Goal: Check status: Check status

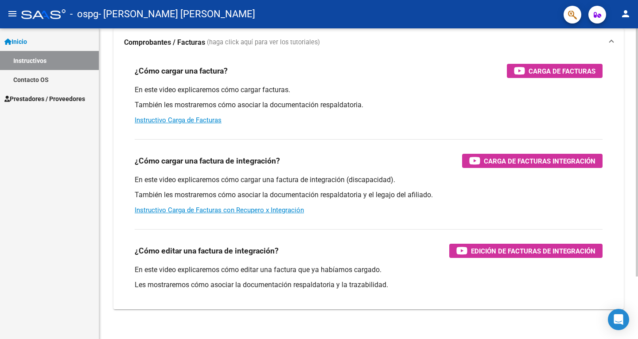
scroll to position [78, 0]
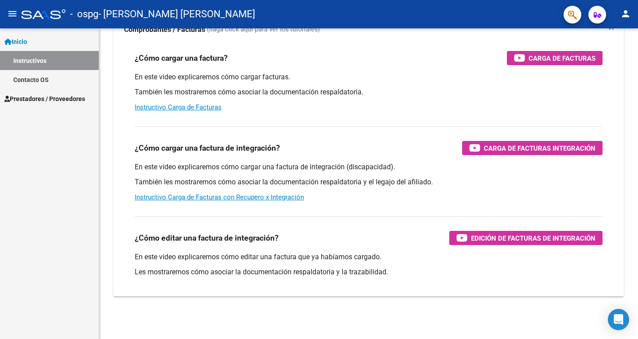
click at [32, 102] on span "Prestadores / Proveedores" at bounding box center [44, 99] width 81 height 10
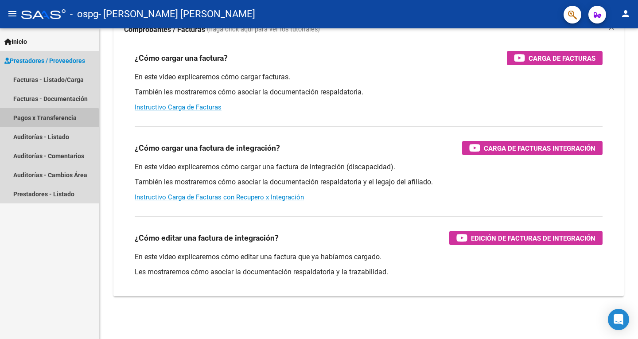
click at [42, 121] on link "Pagos x Transferencia" at bounding box center [49, 117] width 99 height 19
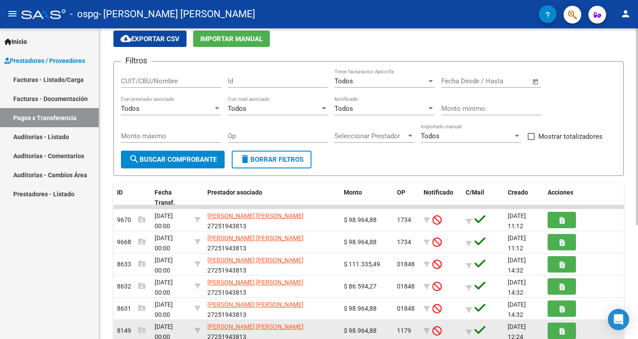
scroll to position [89, 0]
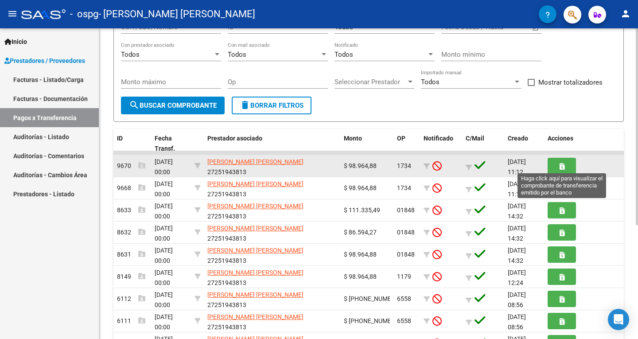
click at [557, 163] on button "button" at bounding box center [562, 166] width 28 height 16
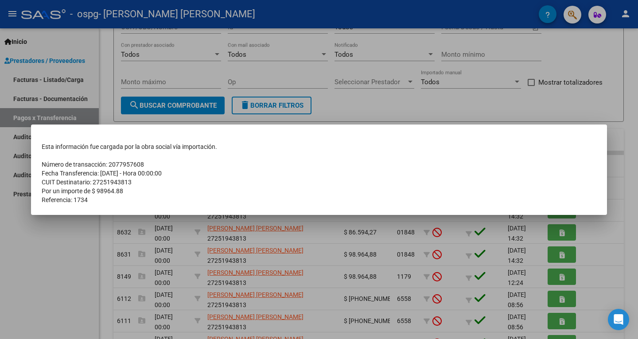
click at [167, 201] on td "Referencia: 1734" at bounding box center [319, 200] width 555 height 9
click at [40, 250] on div at bounding box center [319, 169] width 638 height 339
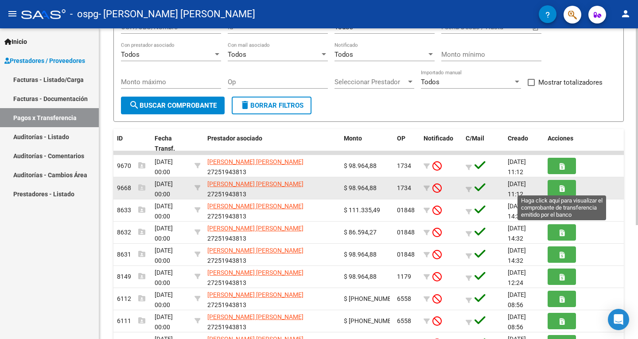
click at [564, 187] on icon "button" at bounding box center [562, 188] width 5 height 7
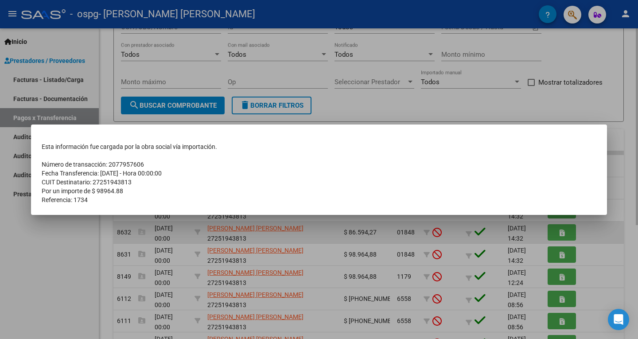
drag, startPoint x: 68, startPoint y: 253, endPoint x: 124, endPoint y: 243, distance: 56.7
click at [71, 251] on div at bounding box center [319, 169] width 638 height 339
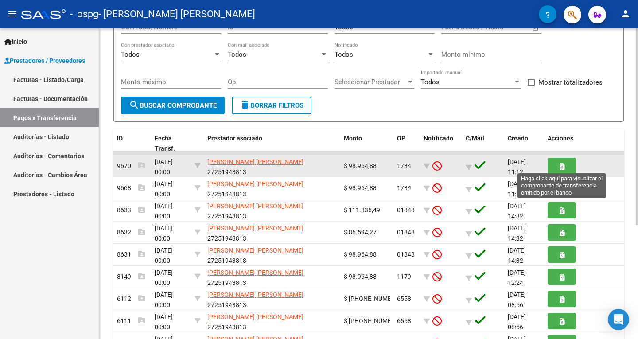
click at [563, 163] on icon "button" at bounding box center [562, 166] width 5 height 7
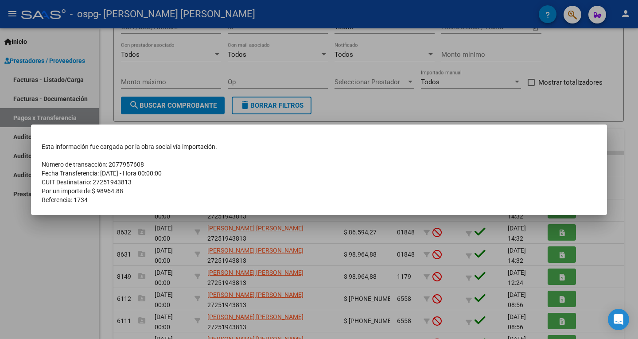
click at [70, 278] on div at bounding box center [319, 169] width 638 height 339
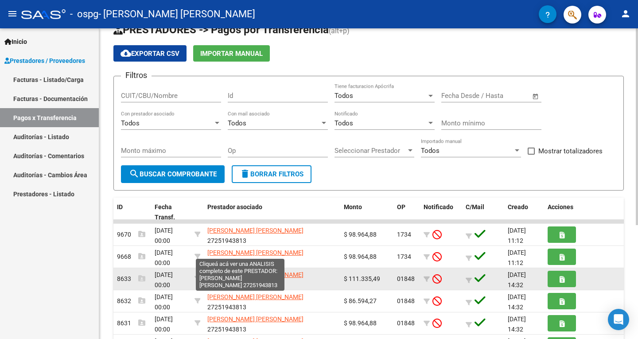
scroll to position [0, 0]
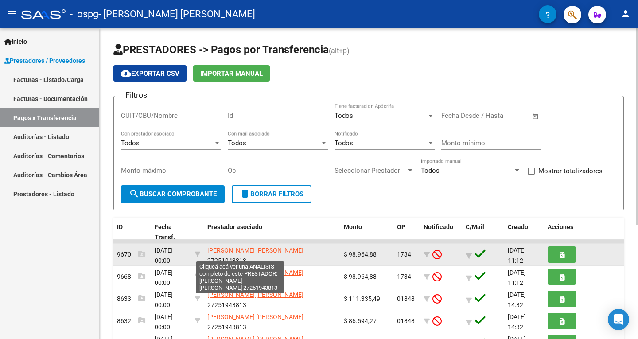
click at [238, 254] on span "[PERSON_NAME] [PERSON_NAME]" at bounding box center [256, 250] width 96 height 7
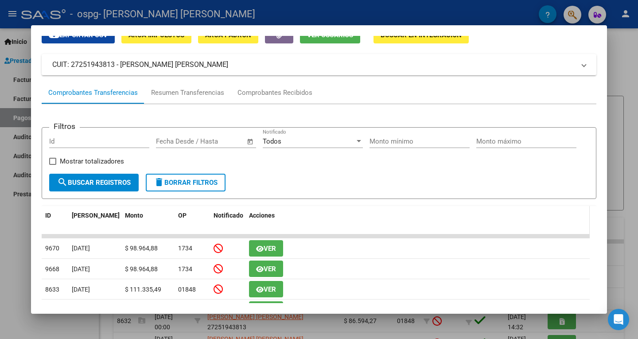
scroll to position [177, 0]
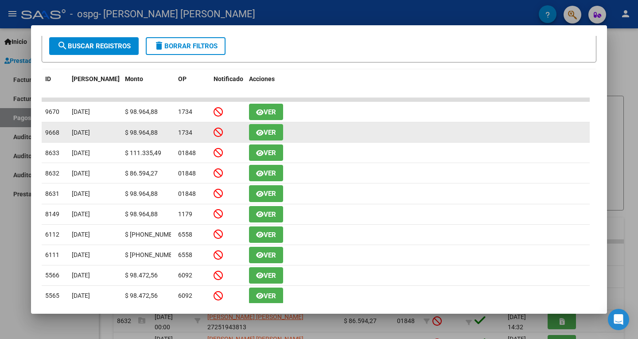
click at [261, 136] on icon "button" at bounding box center [260, 132] width 8 height 7
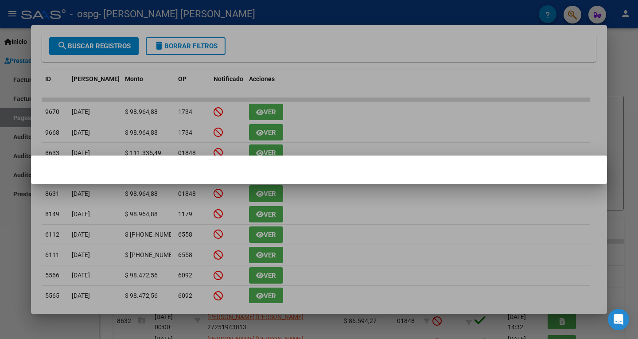
click at [267, 117] on div at bounding box center [319, 169] width 638 height 339
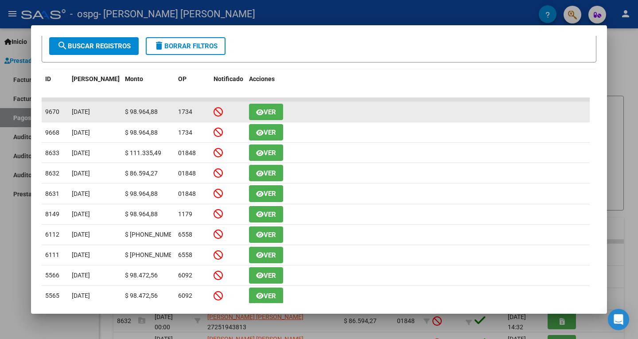
click at [261, 116] on icon "button" at bounding box center [260, 112] width 8 height 7
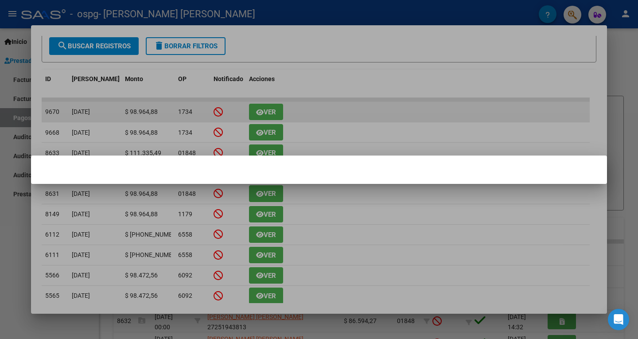
click at [261, 116] on div at bounding box center [319, 169] width 638 height 339
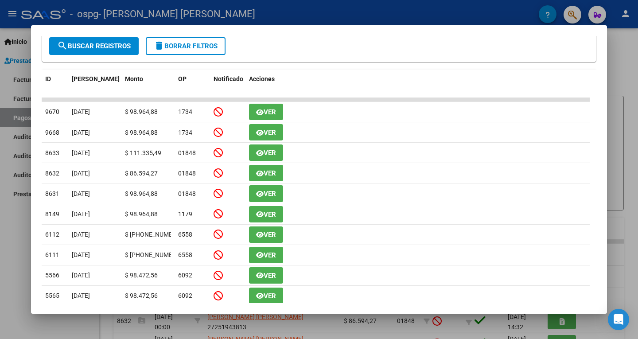
click at [617, 49] on div at bounding box center [319, 169] width 638 height 339
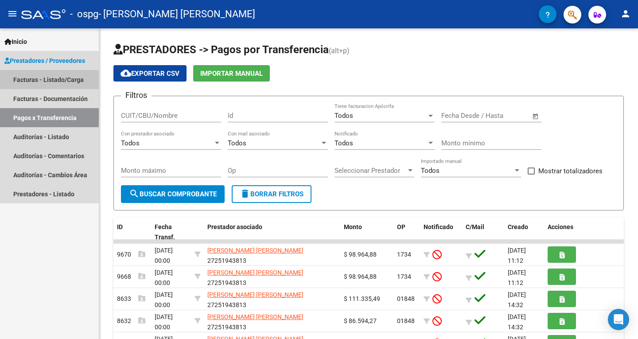
click at [64, 82] on link "Facturas - Listado/Carga" at bounding box center [49, 79] width 99 height 19
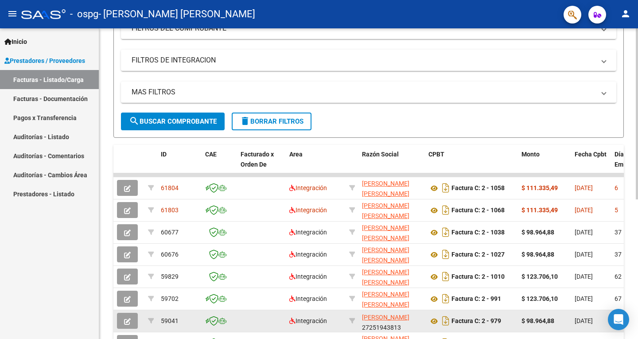
scroll to position [12, 0]
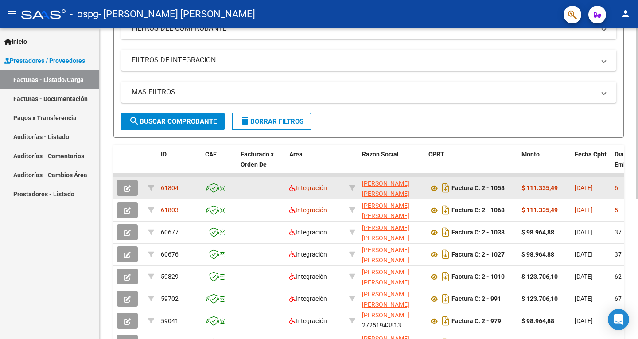
click at [483, 193] on div "Factura C: 2 - 1058" at bounding box center [472, 188] width 86 height 14
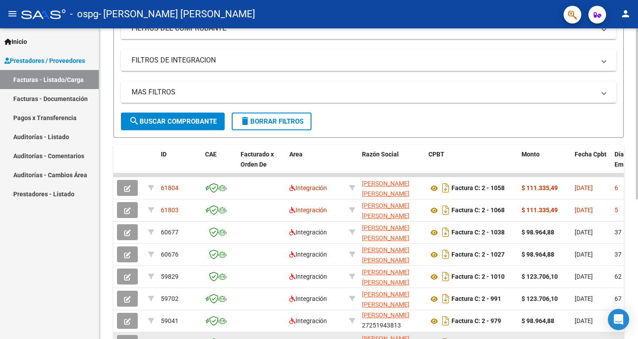
click at [614, 333] on datatable-body-cell "99" at bounding box center [631, 344] width 40 height 22
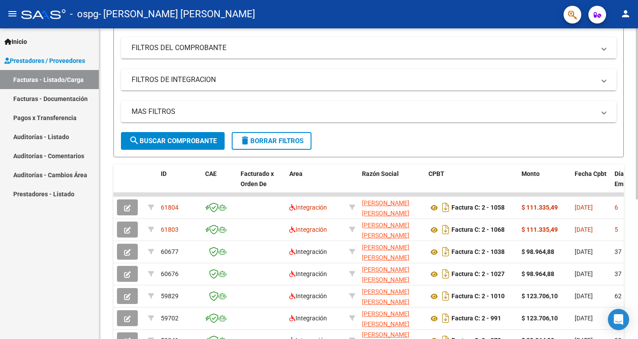
scroll to position [110, 0]
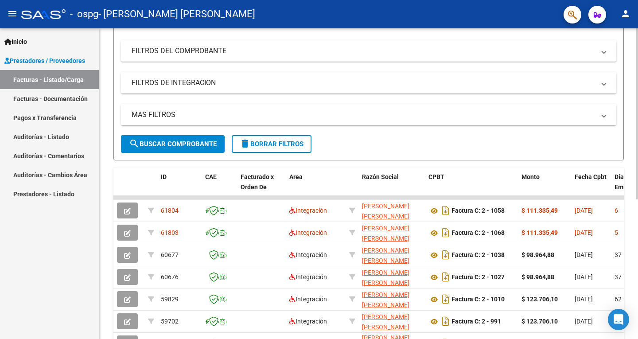
click at [630, 254] on div "Video tutorial PRESTADORES -> Listado de CPBTs Emitidos por Prestadores / Prove…" at bounding box center [369, 196] width 541 height 557
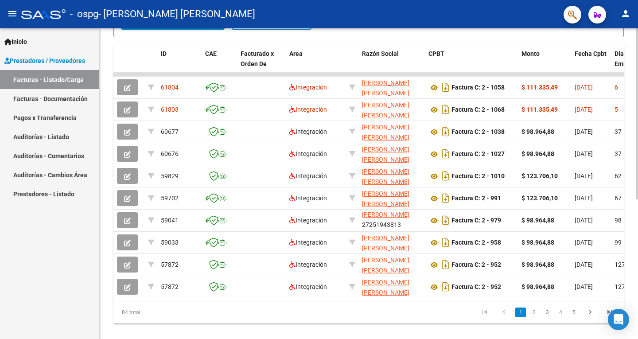
scroll to position [236, 0]
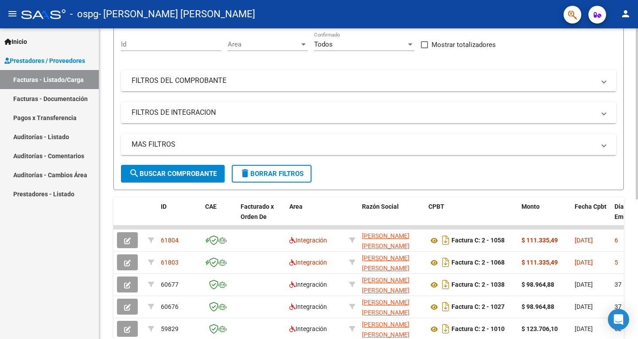
click at [638, 229] on div at bounding box center [637, 159] width 2 height 171
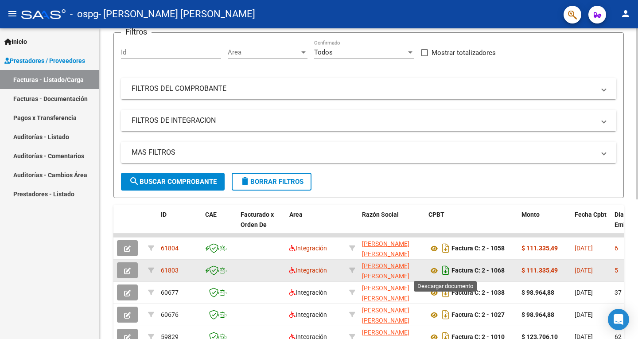
click at [446, 271] on icon "Descargar documento" at bounding box center [446, 270] width 12 height 14
click at [59, 99] on link "Facturas - Documentación" at bounding box center [49, 98] width 99 height 19
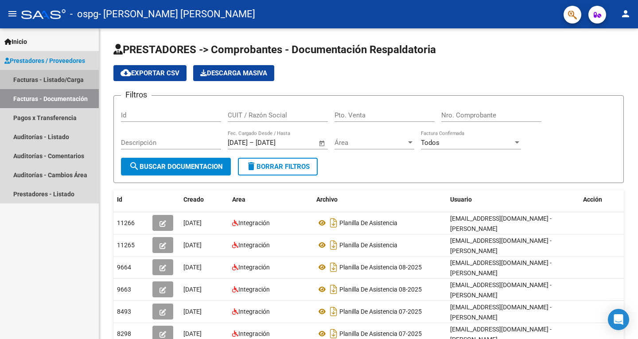
click at [64, 74] on link "Facturas - Listado/Carga" at bounding box center [49, 79] width 99 height 19
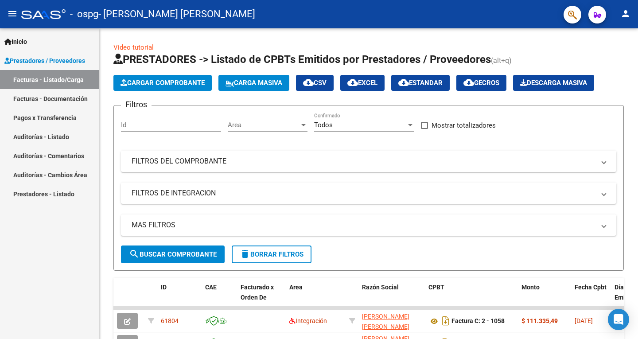
click at [75, 60] on span "Prestadores / Proveedores" at bounding box center [44, 61] width 81 height 10
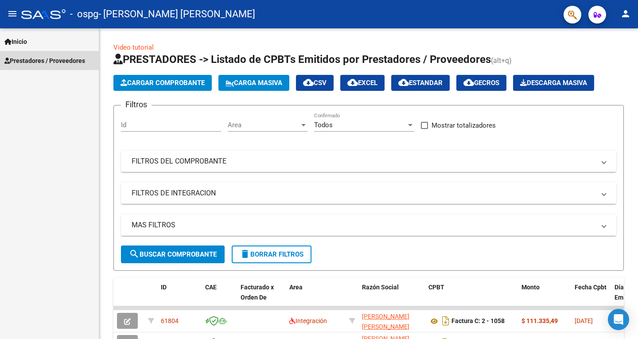
click at [65, 61] on span "Prestadores / Proveedores" at bounding box center [44, 61] width 81 height 10
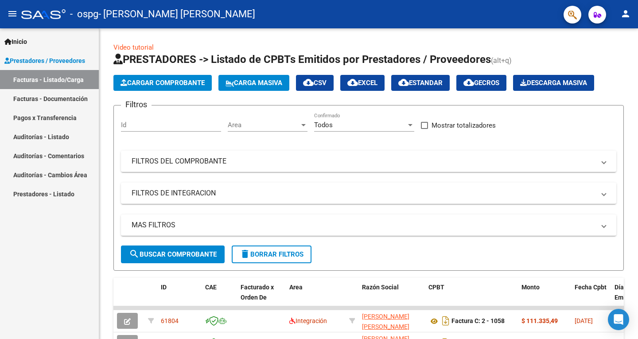
click at [55, 119] on link "Pagos x Transferencia" at bounding box center [49, 117] width 99 height 19
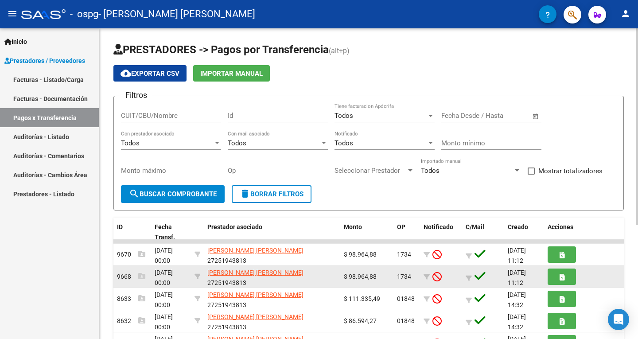
scroll to position [0, 0]
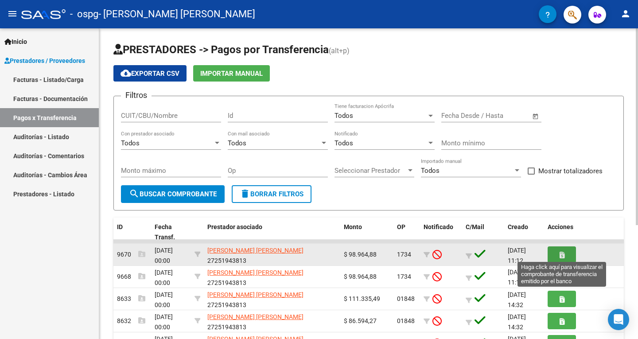
click at [557, 253] on button "button" at bounding box center [562, 255] width 28 height 16
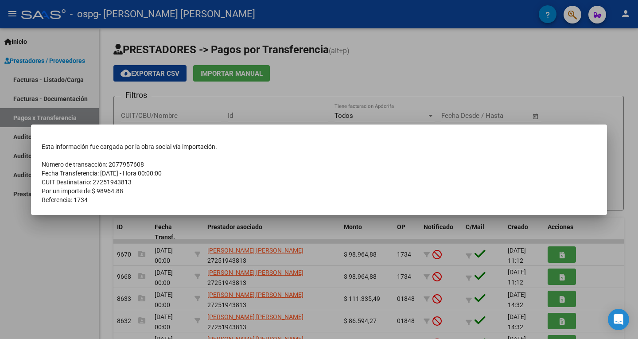
click at [616, 184] on div at bounding box center [319, 169] width 638 height 339
